Goal: Task Accomplishment & Management: Use online tool/utility

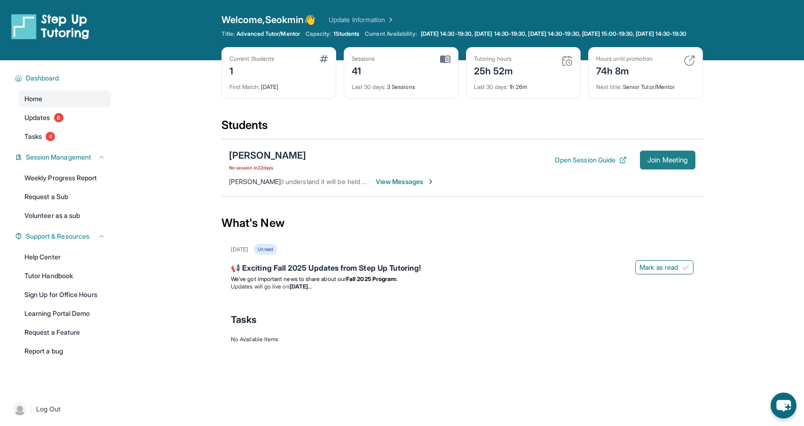
click at [649, 163] on span "Join Meeting" at bounding box center [668, 160] width 40 height 6
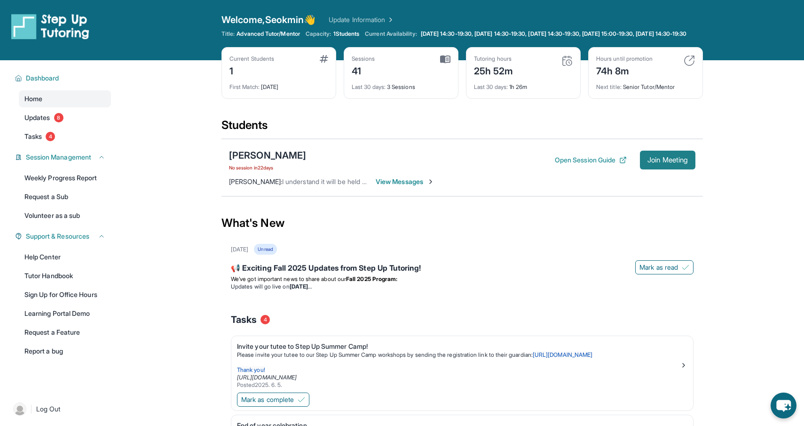
click at [643, 162] on button "Join Meeting" at bounding box center [668, 160] width 56 height 19
